Goal: Entertainment & Leisure: Consume media (video, audio)

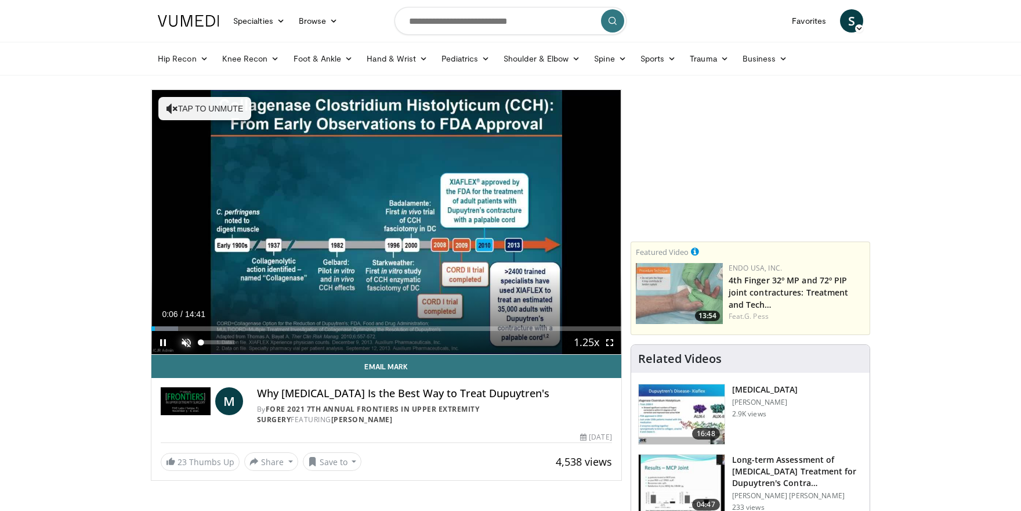
click at [183, 342] on span "Video Player" at bounding box center [186, 342] width 23 height 23
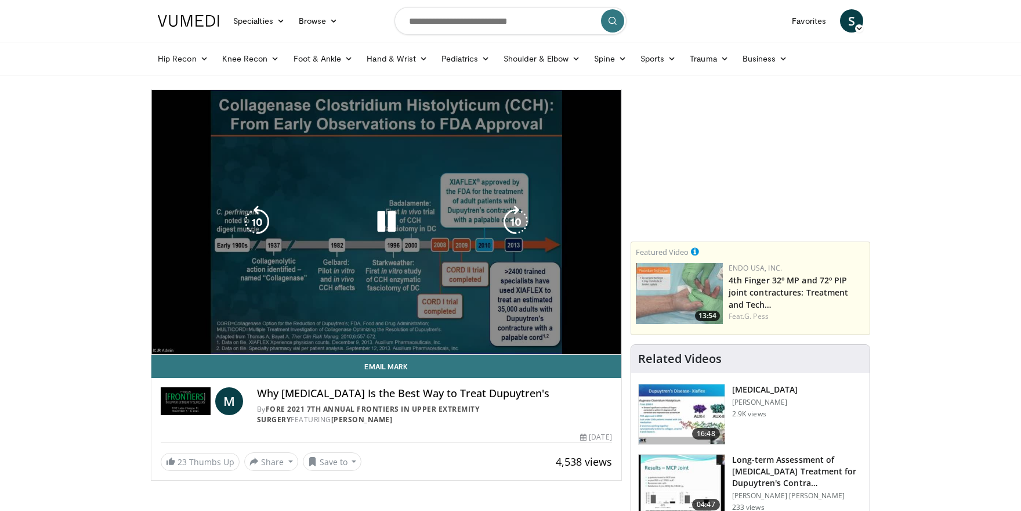
drag, startPoint x: 233, startPoint y: 341, endPoint x: 269, endPoint y: 345, distance: 36.1
click at [269, 345] on video-js "**********" at bounding box center [386, 222] width 470 height 265
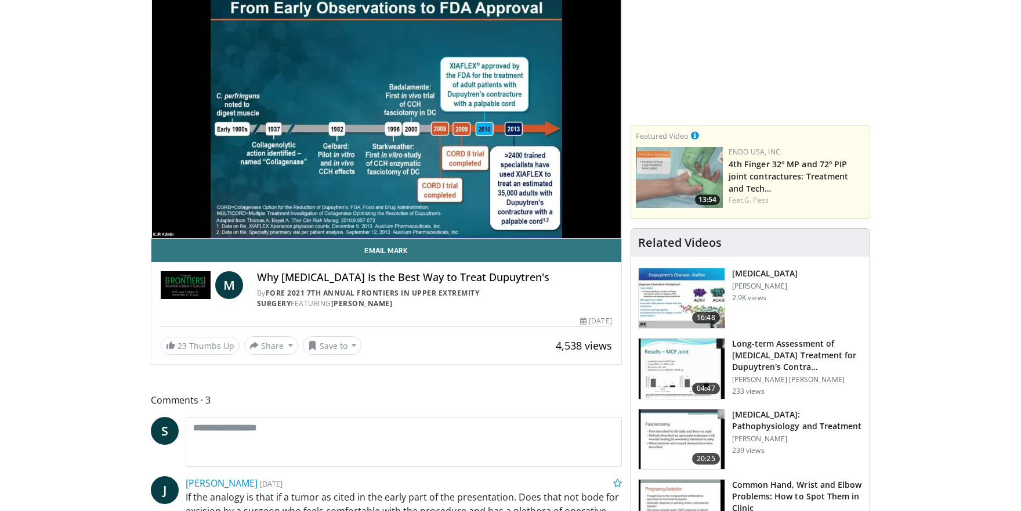
scroll to position [58, 0]
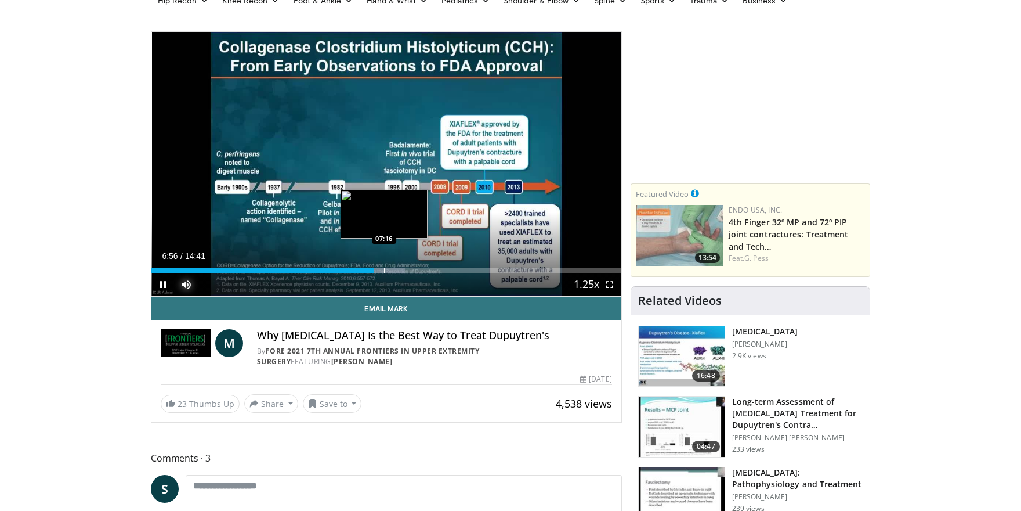
click at [384, 271] on div "Progress Bar" at bounding box center [384, 270] width 1 height 5
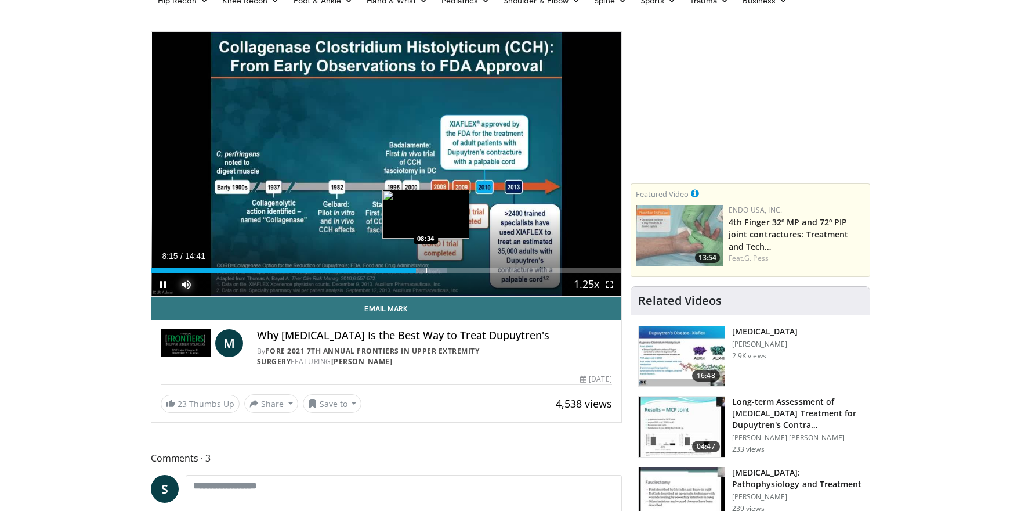
click at [426, 270] on div "Progress Bar" at bounding box center [426, 270] width 1 height 5
click at [449, 272] on div "Progress Bar" at bounding box center [449, 270] width 1 height 5
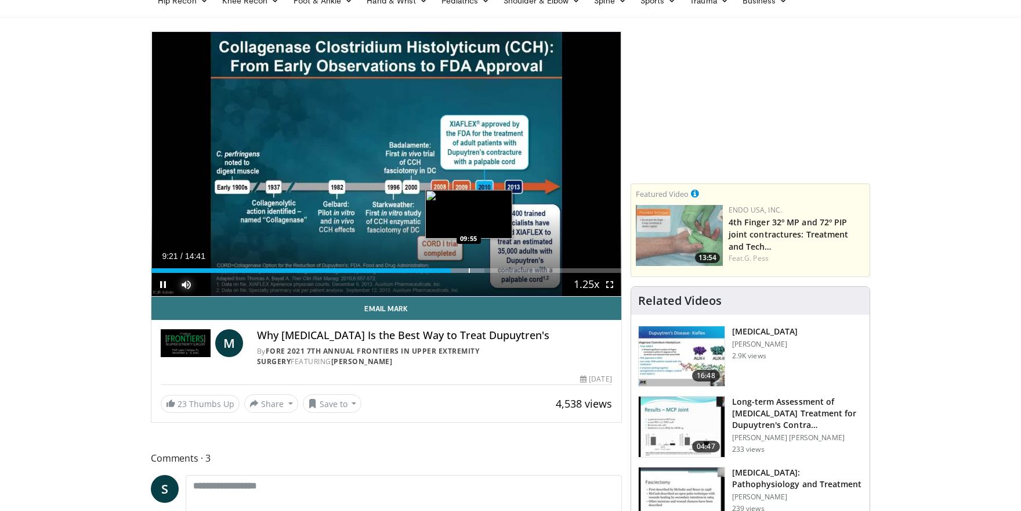
click at [469, 270] on div "Progress Bar" at bounding box center [469, 270] width 1 height 5
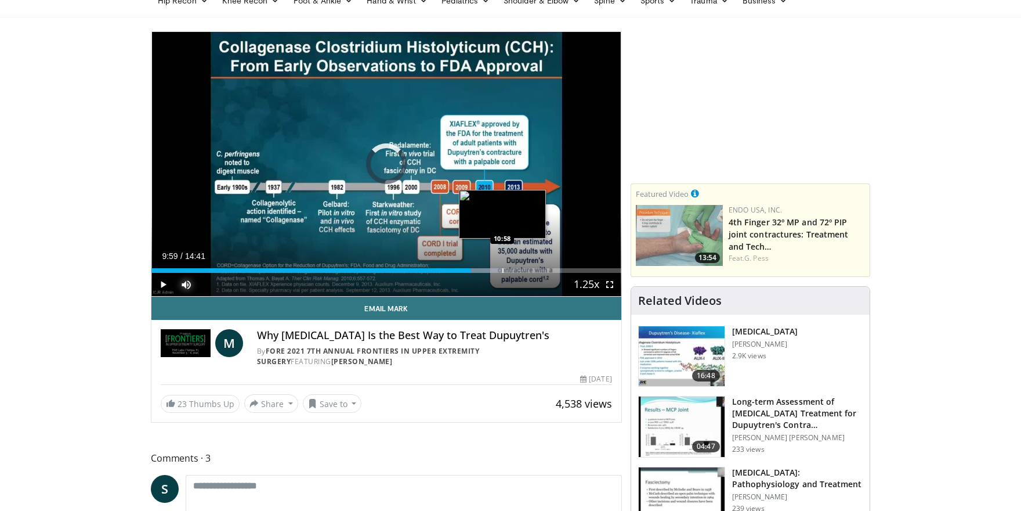
click at [502, 268] on div "Progress Bar" at bounding box center [502, 270] width 1 height 5
click at [529, 270] on div "Progress Bar" at bounding box center [529, 270] width 1 height 5
